Goal: Task Accomplishment & Management: Use online tool/utility

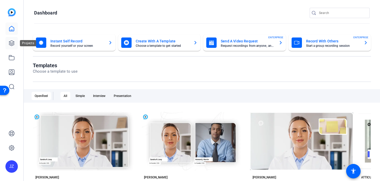
click at [13, 41] on icon at bounding box center [11, 43] width 5 height 5
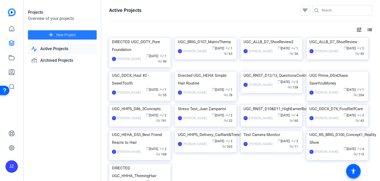
click at [61, 33] on span "New Project" at bounding box center [65, 34] width 19 height 5
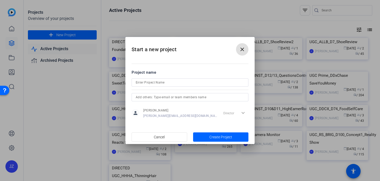
click at [147, 84] on input at bounding box center [190, 82] width 108 height 6
paste input "DIRECTED UGC_DDTY_Acne+Foundation"
type input "DIRECTED UGC_DDTY_Acne+Foundation"
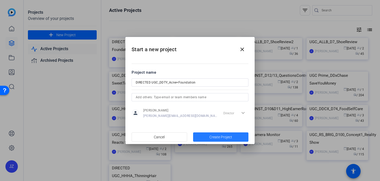
click at [207, 135] on span "button" at bounding box center [221, 137] width 56 height 12
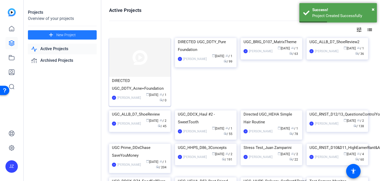
click at [140, 88] on div "DIRECTED UGC_DDTY_Acne+Foundation" at bounding box center [140, 84] width 56 height 15
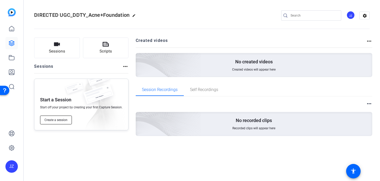
click at [60, 119] on span "Create a session" at bounding box center [55, 120] width 23 height 4
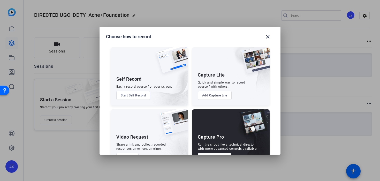
scroll to position [18, 0]
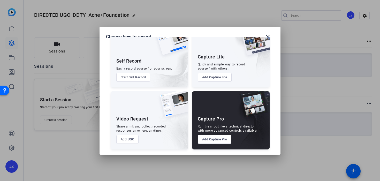
click at [212, 142] on button "Add Capture Pro" at bounding box center [215, 139] width 34 height 9
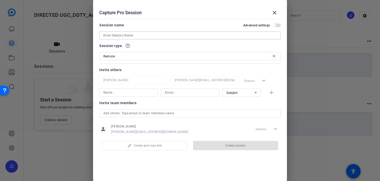
click at [112, 38] on input at bounding box center [189, 35] width 173 height 6
paste input "9921775567"
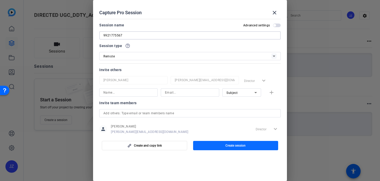
type input "9921775567"
click at [226, 146] on span "Create session" at bounding box center [235, 145] width 20 height 4
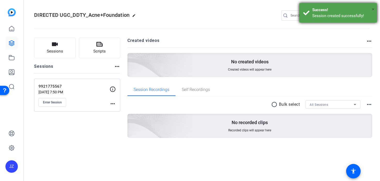
click at [373, 9] on span "×" at bounding box center [372, 9] width 3 height 6
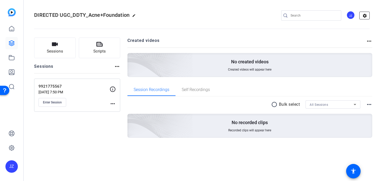
click at [361, 16] on mat-icon "settings" at bounding box center [364, 16] width 10 height 8
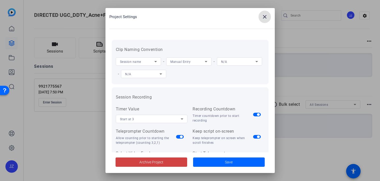
click at [190, 63] on span "Manual Entry" at bounding box center [180, 62] width 20 height 4
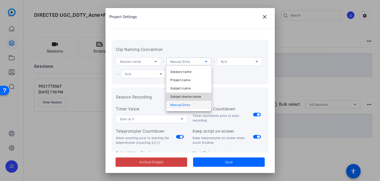
click at [186, 94] on span "Subject device name" at bounding box center [185, 96] width 30 height 6
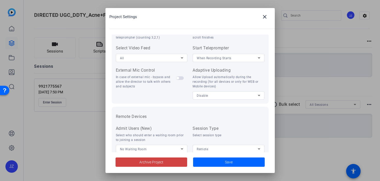
scroll to position [118, 0]
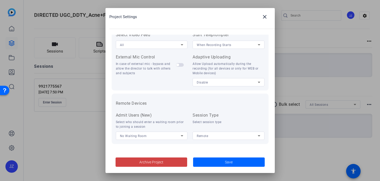
click at [199, 82] on span "Disable" at bounding box center [201, 83] width 11 height 4
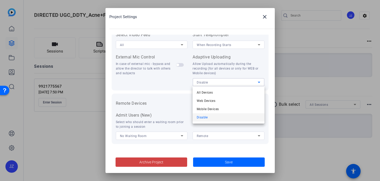
click at [201, 88] on div "All Devices Web Devices Mobile Devices Disable" at bounding box center [228, 104] width 72 height 37
click at [202, 91] on span "All Devices" at bounding box center [204, 92] width 16 height 6
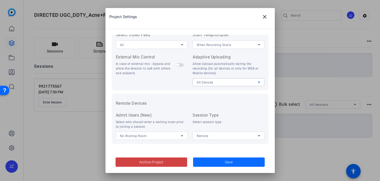
click at [206, 163] on span at bounding box center [229, 162] width 72 height 12
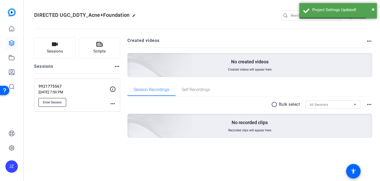
click at [58, 101] on span "Enter Session" at bounding box center [52, 102] width 19 height 4
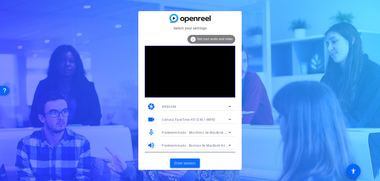
click at [177, 164] on span "Enter session" at bounding box center [184, 162] width 21 height 5
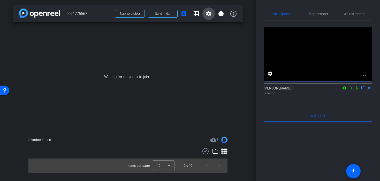
click at [208, 15] on mat-icon "settings" at bounding box center [208, 14] width 6 height 6
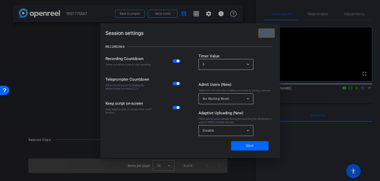
click at [222, 136] on div at bounding box center [225, 139] width 55 height 6
click at [220, 133] on div "Disable" at bounding box center [224, 130] width 44 height 6
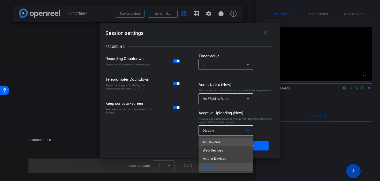
click at [220, 145] on mat-option "All Devices" at bounding box center [225, 142] width 55 height 8
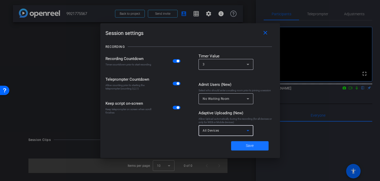
click at [239, 145] on span at bounding box center [249, 145] width 37 height 12
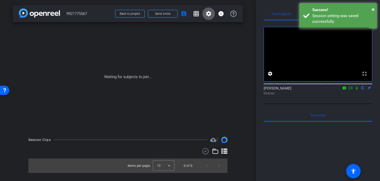
click at [165, 5] on div "arrow_back 9921775567 Back to project Send invite account_box grid_on settings …" at bounding box center [128, 90] width 256 height 181
click at [166, 17] on span at bounding box center [162, 13] width 29 height 12
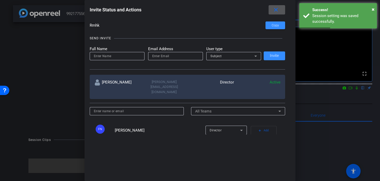
scroll to position [53, 0]
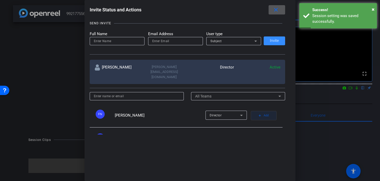
click at [258, 114] on mat-icon "add" at bounding box center [260, 116] width 4 height 4
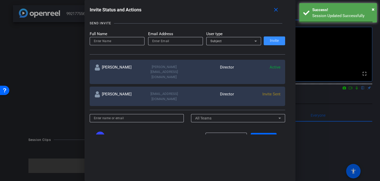
scroll to position [0, 0]
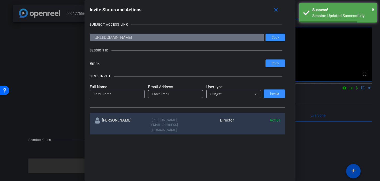
click at [116, 94] on input at bounding box center [117, 94] width 46 height 6
type input "Sky"
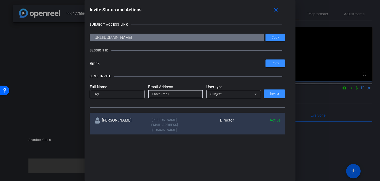
click at [178, 94] on input "email" at bounding box center [175, 94] width 46 height 6
paste input "[EMAIL_ADDRESS][DOMAIN_NAME]"
type input "[EMAIL_ADDRESS][DOMAIN_NAME]"
drag, startPoint x: 117, startPoint y: 92, endPoint x: 81, endPoint y: 94, distance: 36.7
click at [81, 94] on div "Invite Status and Actions close SUBJECT ACCESS LINK [URL][DOMAIN_NAME] Copy SES…" at bounding box center [190, 90] width 380 height 181
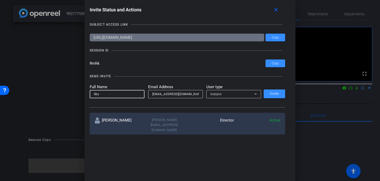
paste input "[PERSON_NAME]"
type input "Sky [PERSON_NAME]"
click at [277, 92] on span "Invite" at bounding box center [274, 94] width 9 height 4
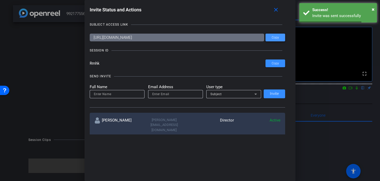
click at [280, 38] on span at bounding box center [275, 37] width 20 height 12
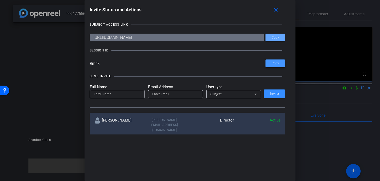
click at [271, 64] on span at bounding box center [275, 63] width 20 height 12
